Goal: Subscribe to service/newsletter

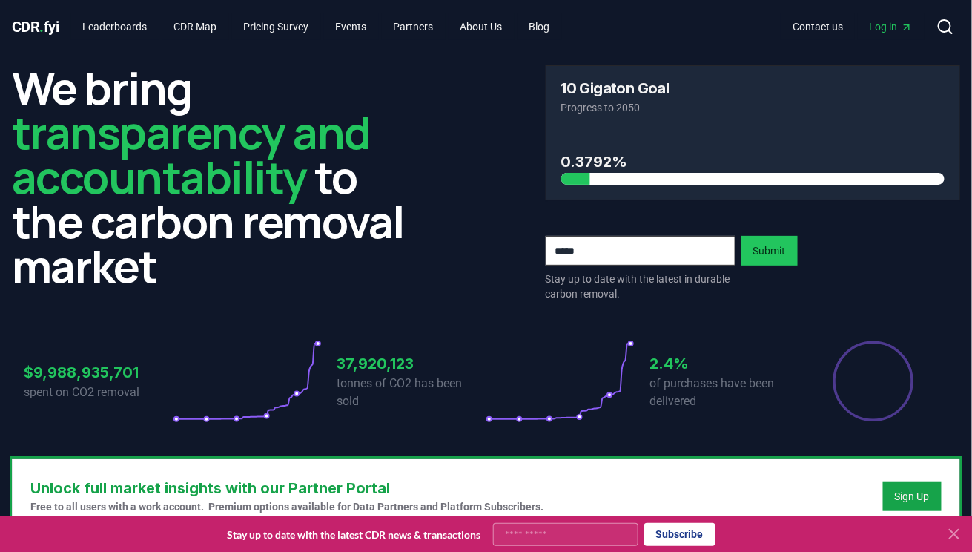
click at [636, 254] on input "email" at bounding box center [641, 251] width 190 height 30
type input "**********"
click at [765, 235] on div "**********" at bounding box center [753, 183] width 415 height 236
click at [761, 247] on button "Submit" at bounding box center [770, 251] width 56 height 30
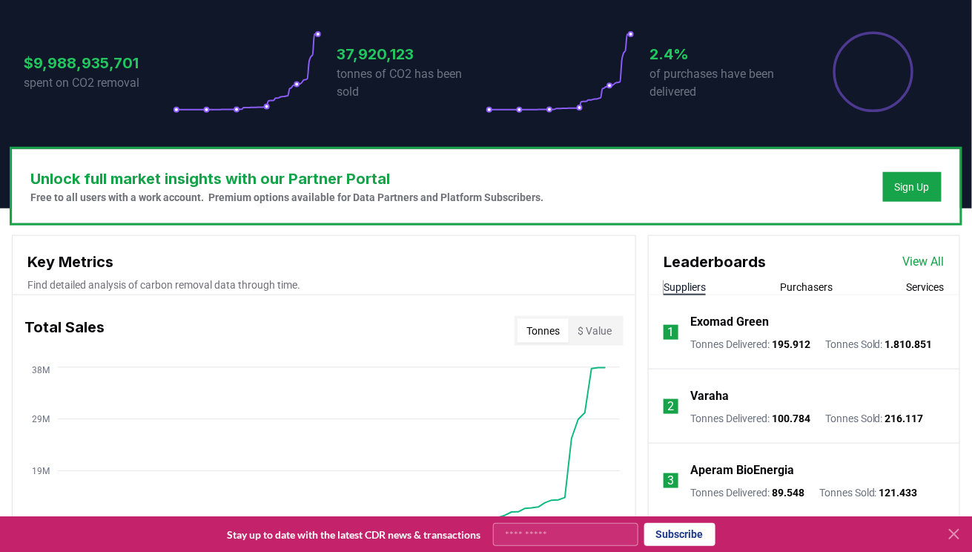
scroll to position [395, 0]
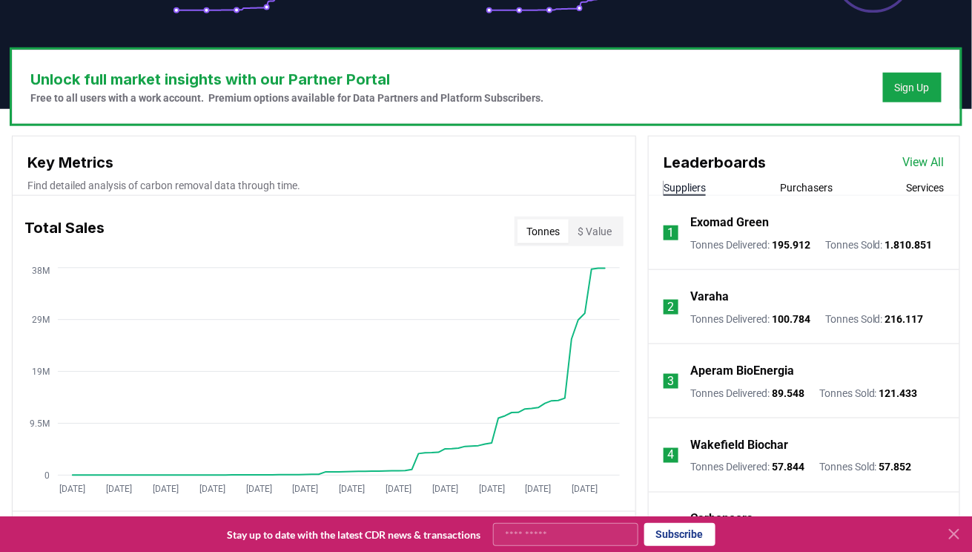
click at [587, 233] on button "$ Value" at bounding box center [595, 232] width 52 height 24
click at [532, 233] on button "Tonnes" at bounding box center [543, 232] width 51 height 24
click at [592, 238] on button "$ Value" at bounding box center [595, 232] width 52 height 24
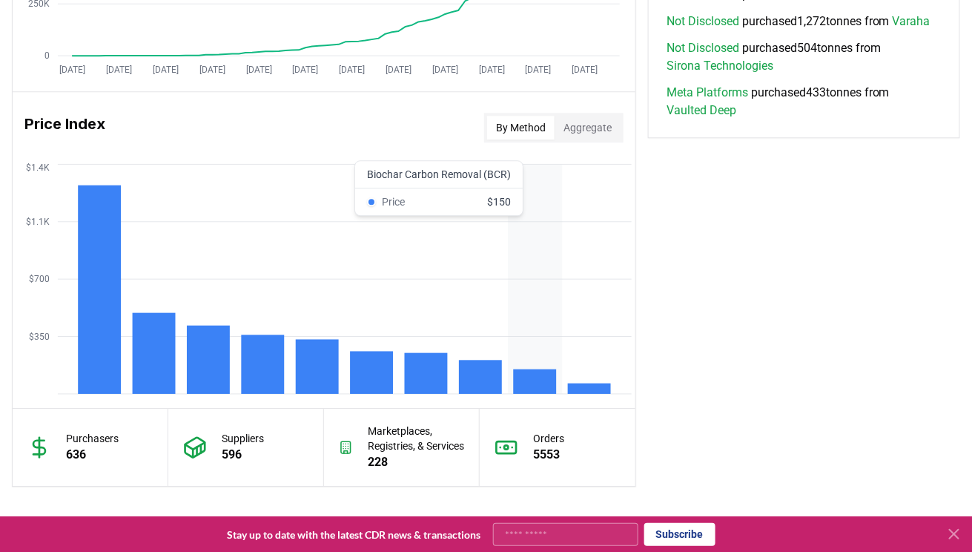
scroll to position [1186, 0]
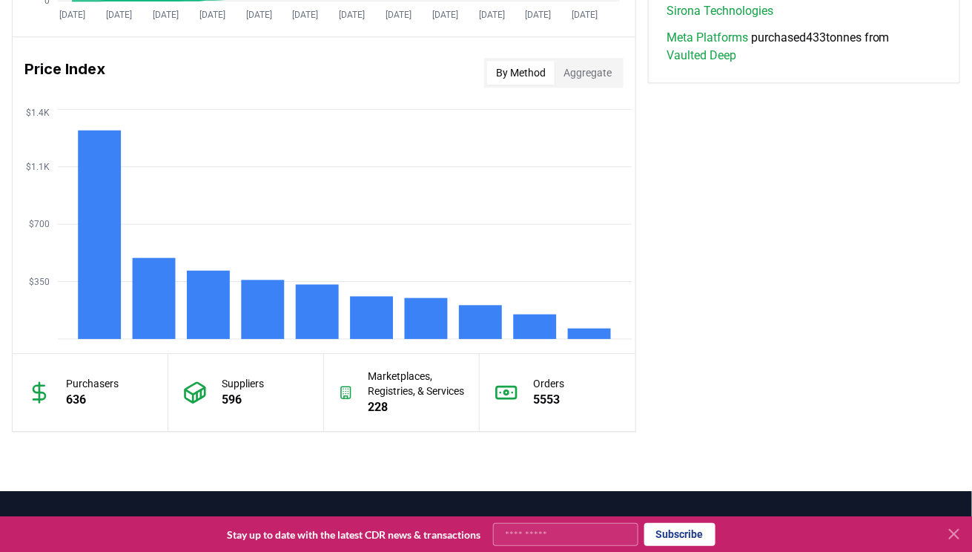
click at [593, 73] on button "Aggregate" at bounding box center [588, 73] width 66 height 24
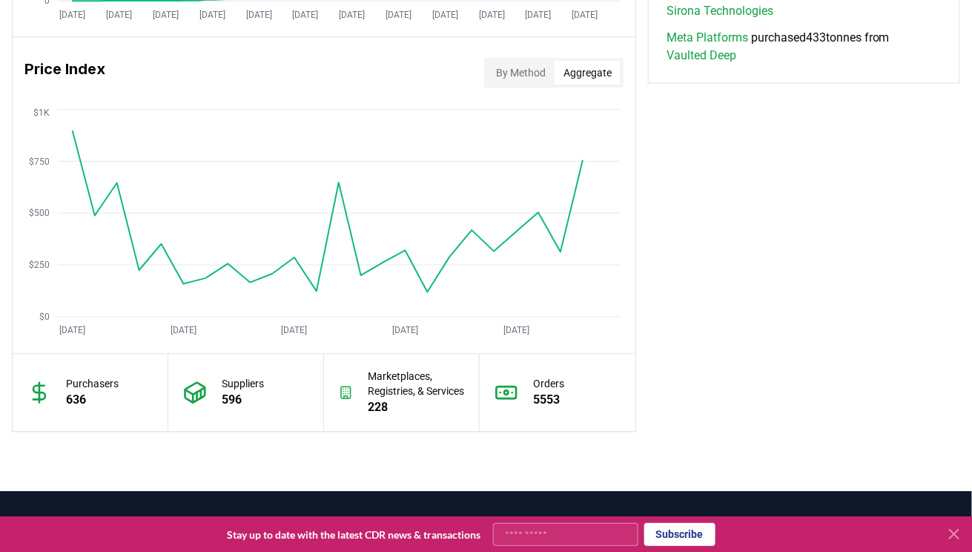
click at [524, 77] on button "By Method" at bounding box center [520, 73] width 67 height 24
